Goal: Information Seeking & Learning: Learn about a topic

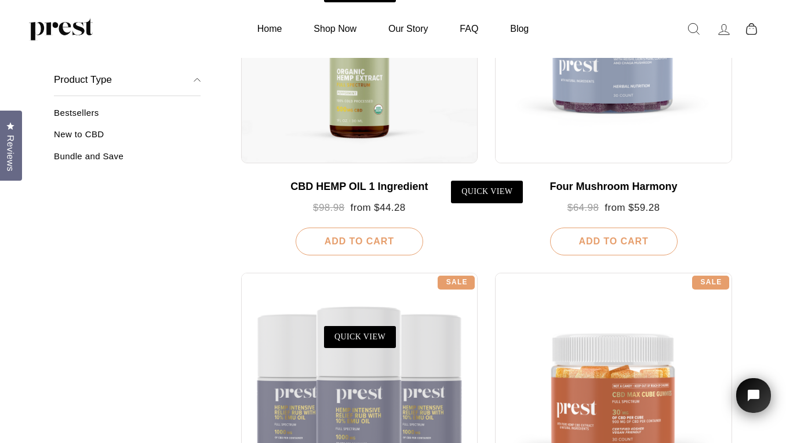
scroll to position [250, 0]
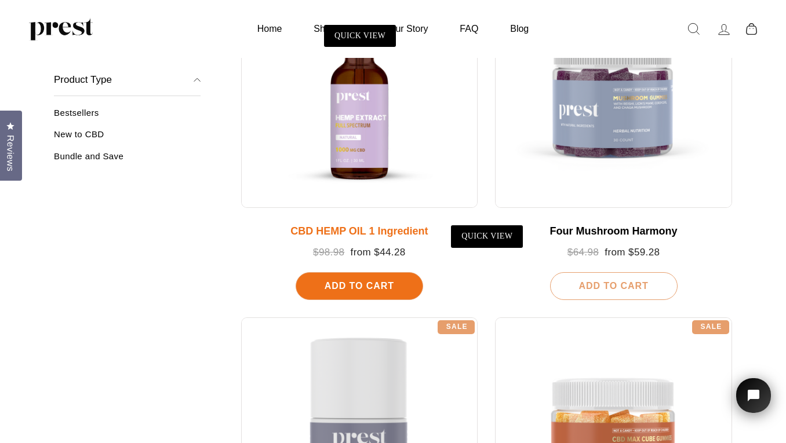
click at [347, 121] on div at bounding box center [359, 89] width 237 height 237
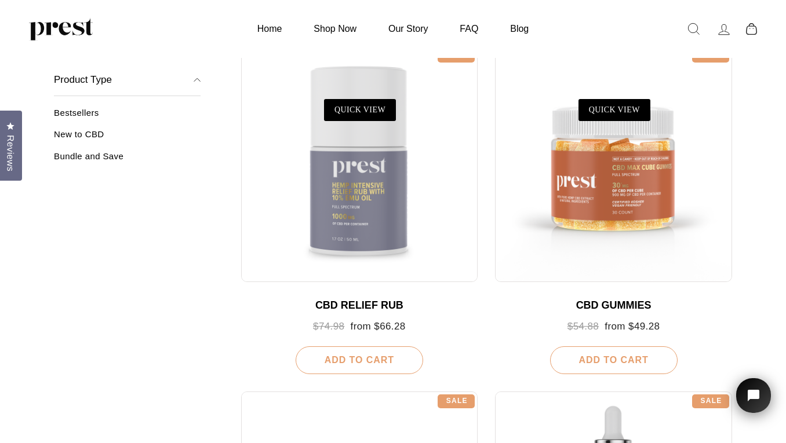
scroll to position [551, 0]
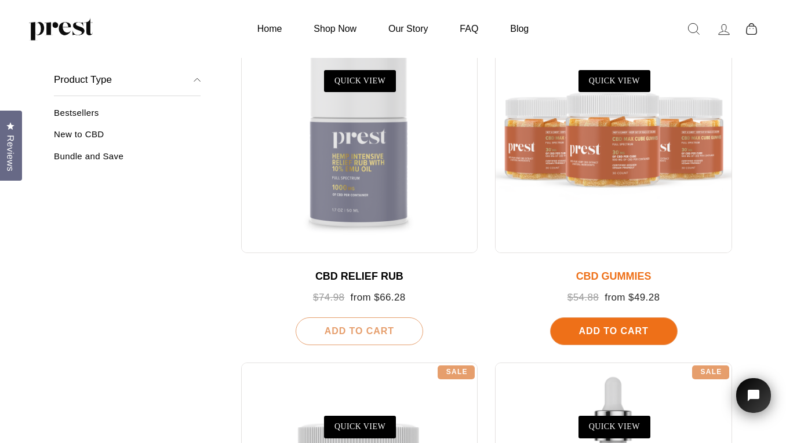
click at [595, 155] on div at bounding box center [613, 135] width 237 height 237
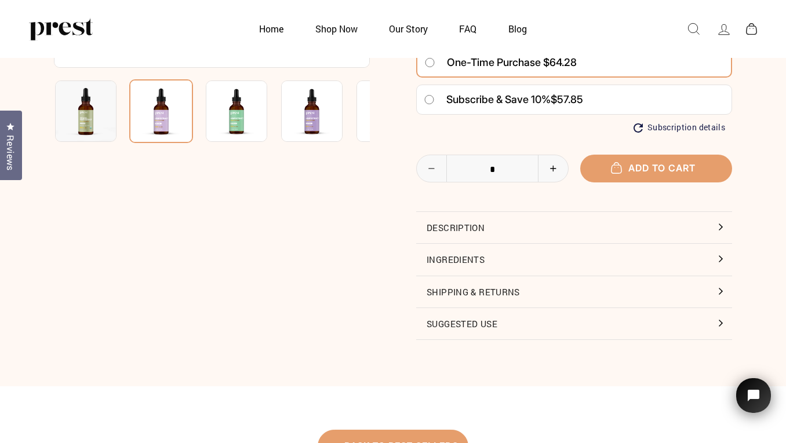
scroll to position [344, 0]
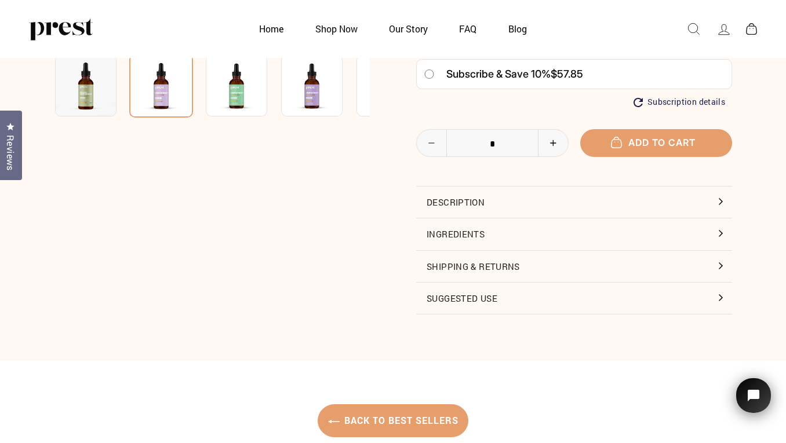
click at [468, 196] on button "Description" at bounding box center [574, 202] width 316 height 31
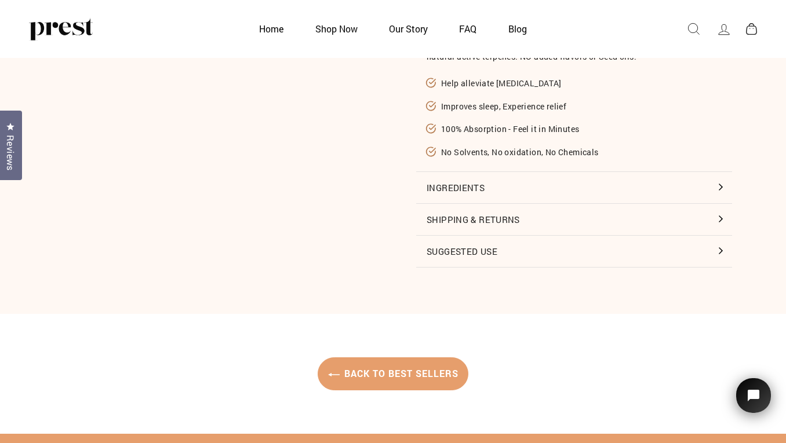
scroll to position [556, 0]
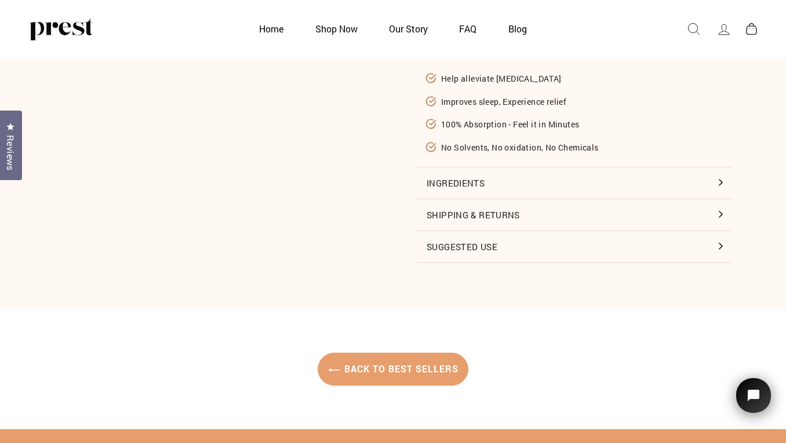
click at [475, 178] on button "Ingredients" at bounding box center [574, 183] width 316 height 31
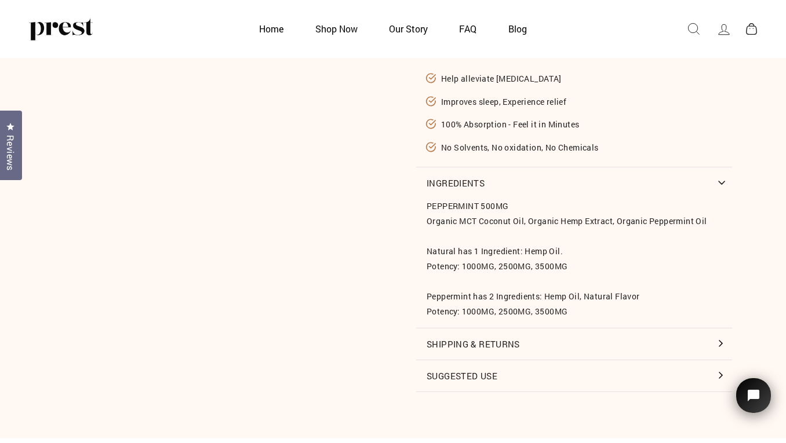
click at [472, 369] on button "Suggested Use" at bounding box center [574, 376] width 316 height 31
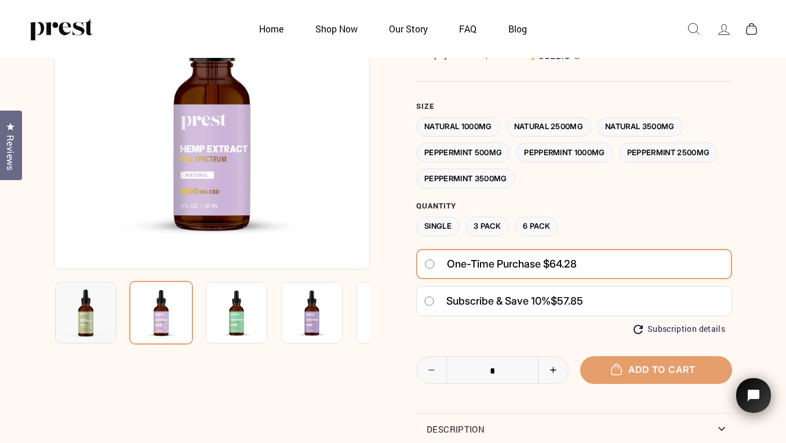
scroll to position [119, 0]
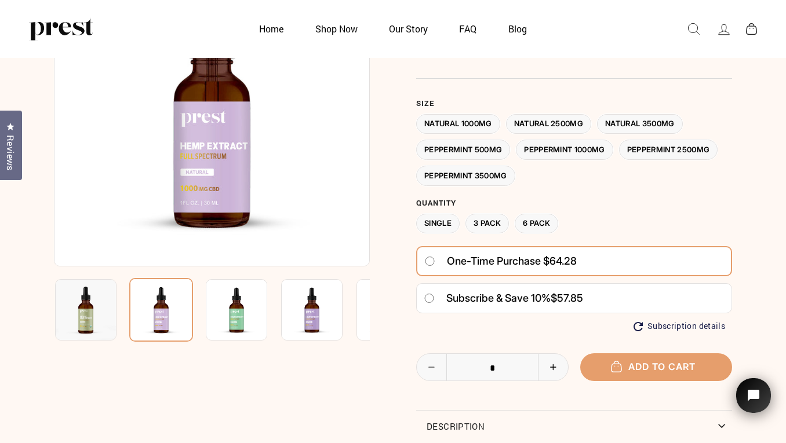
click at [242, 326] on img at bounding box center [236, 309] width 61 height 61
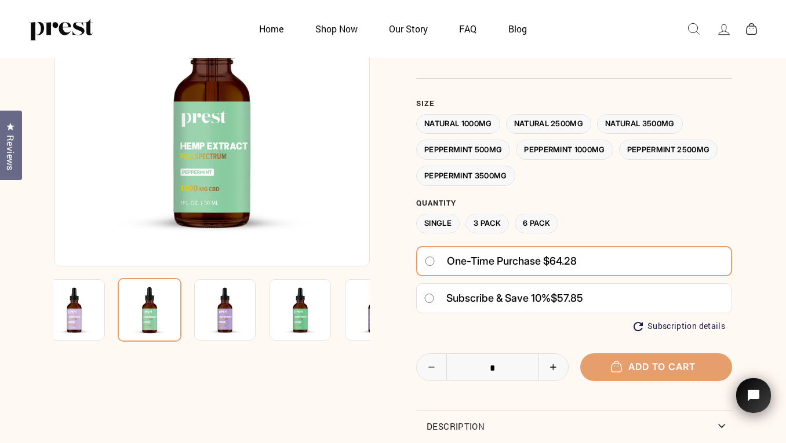
click at [278, 322] on img at bounding box center [300, 309] width 61 height 61
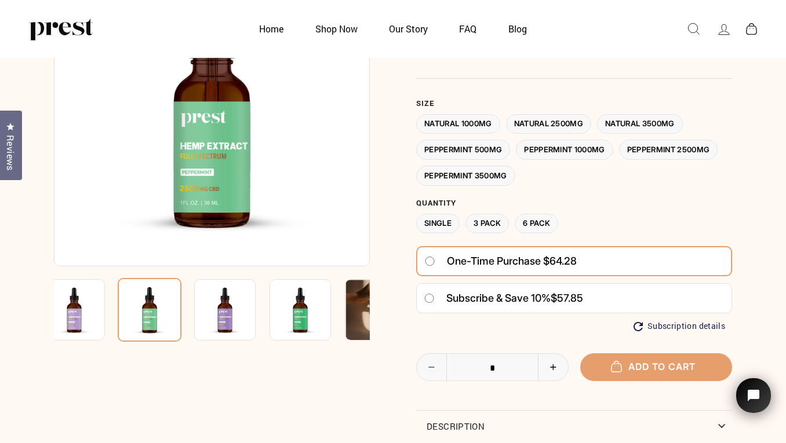
click at [636, 117] on label "Natural 3500MG" at bounding box center [640, 124] width 86 height 20
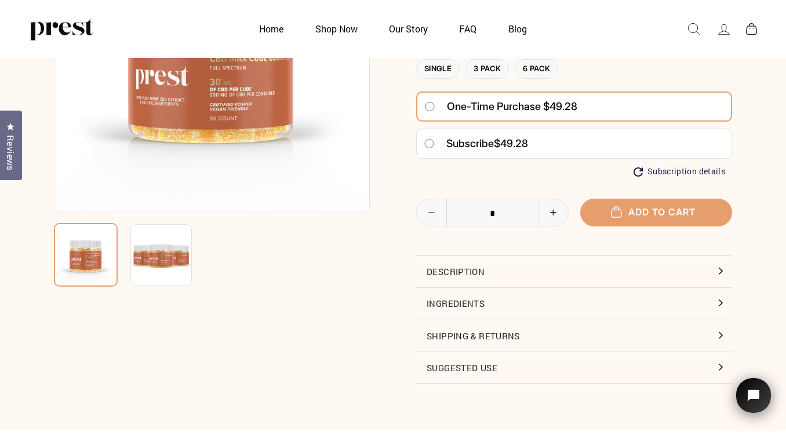
scroll to position [193, 0]
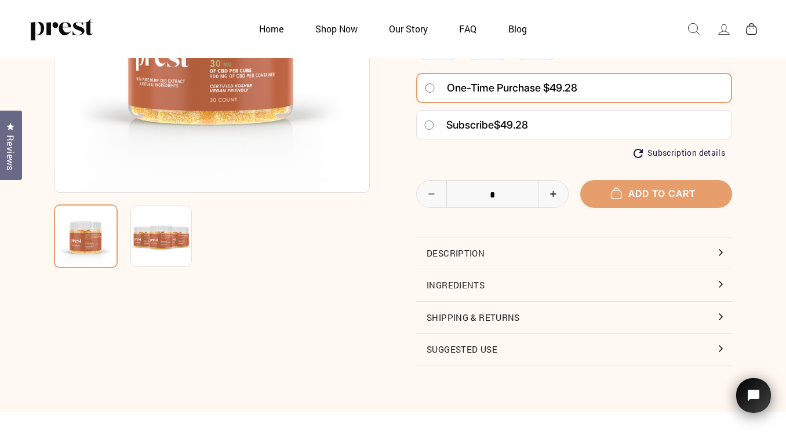
click at [455, 248] on button "Description" at bounding box center [574, 253] width 316 height 31
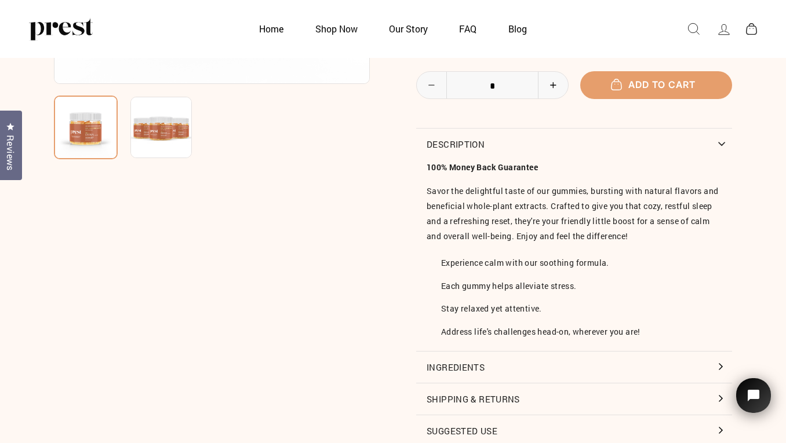
scroll to position [304, 0]
